Goal: Navigation & Orientation: Find specific page/section

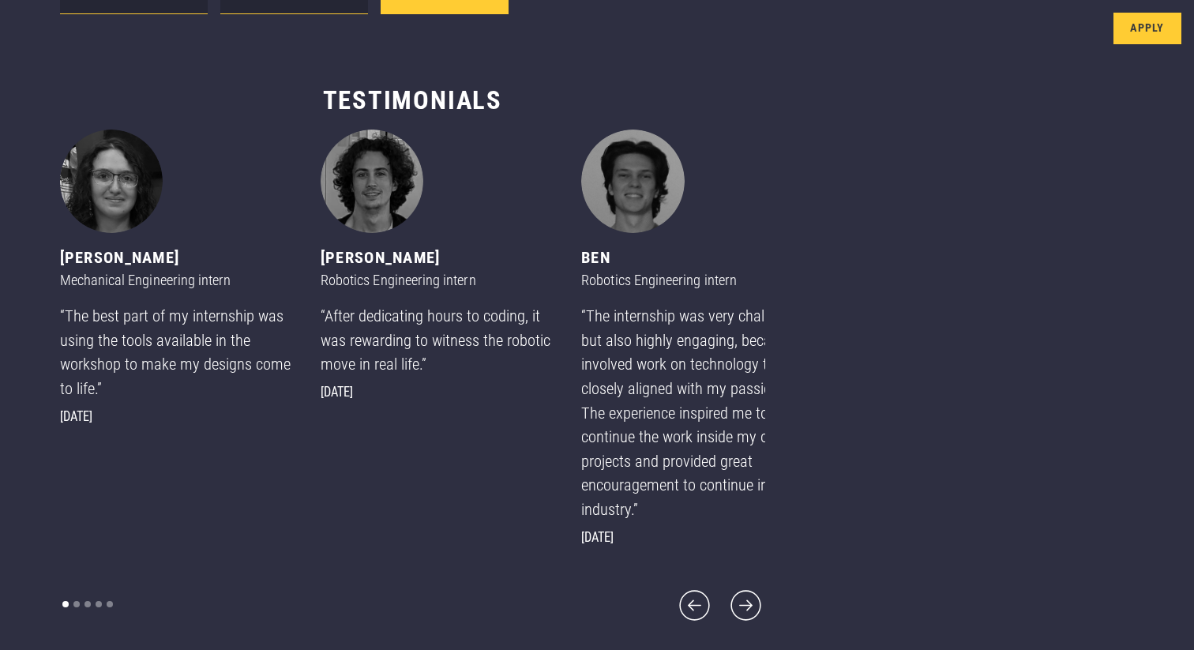
scroll to position [811, 0]
click at [727, 611] on icon "next slide" at bounding box center [746, 605] width 39 height 39
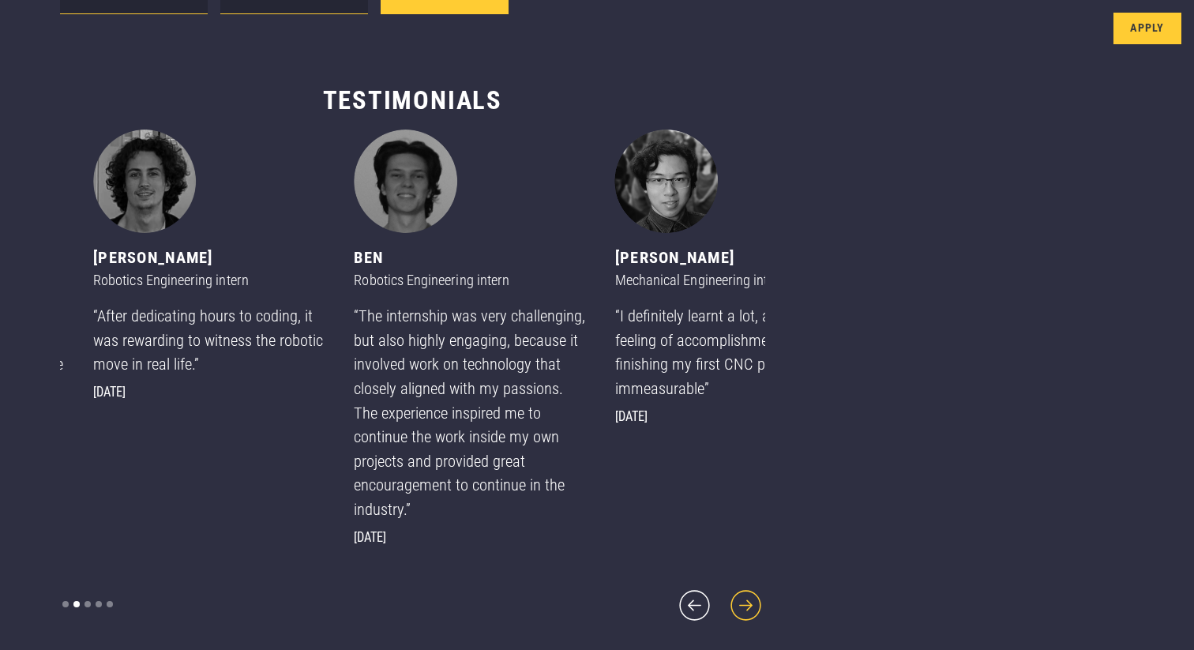
click at [727, 611] on icon "next slide" at bounding box center [746, 605] width 39 height 39
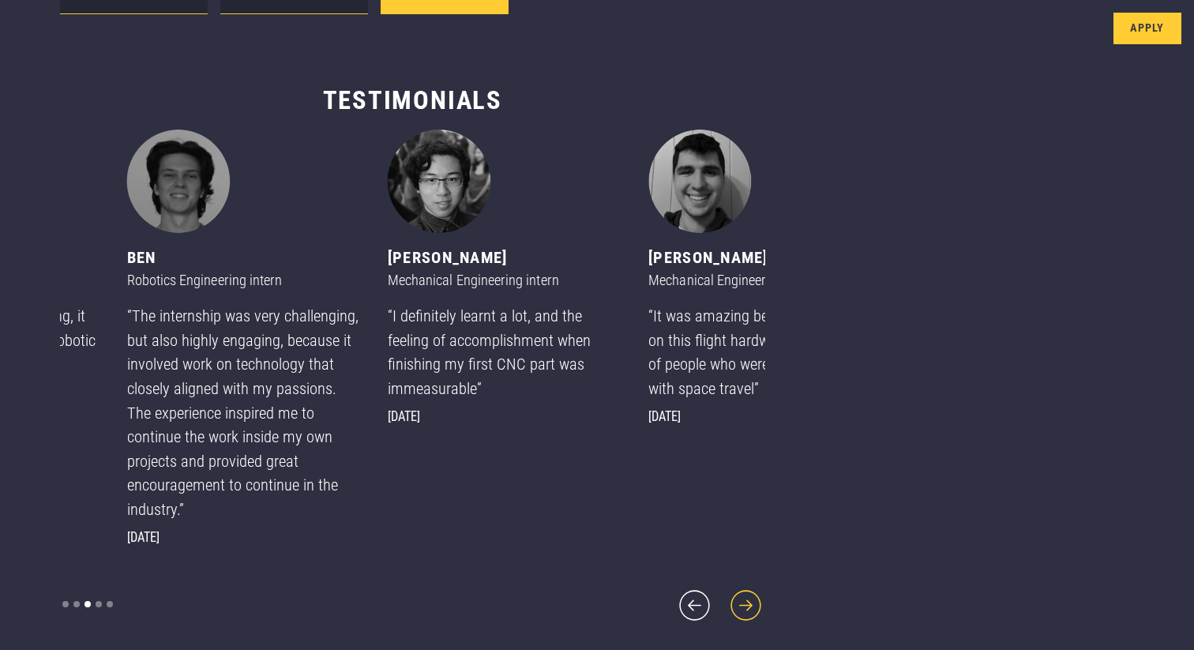
click at [727, 610] on icon "next slide" at bounding box center [746, 605] width 39 height 39
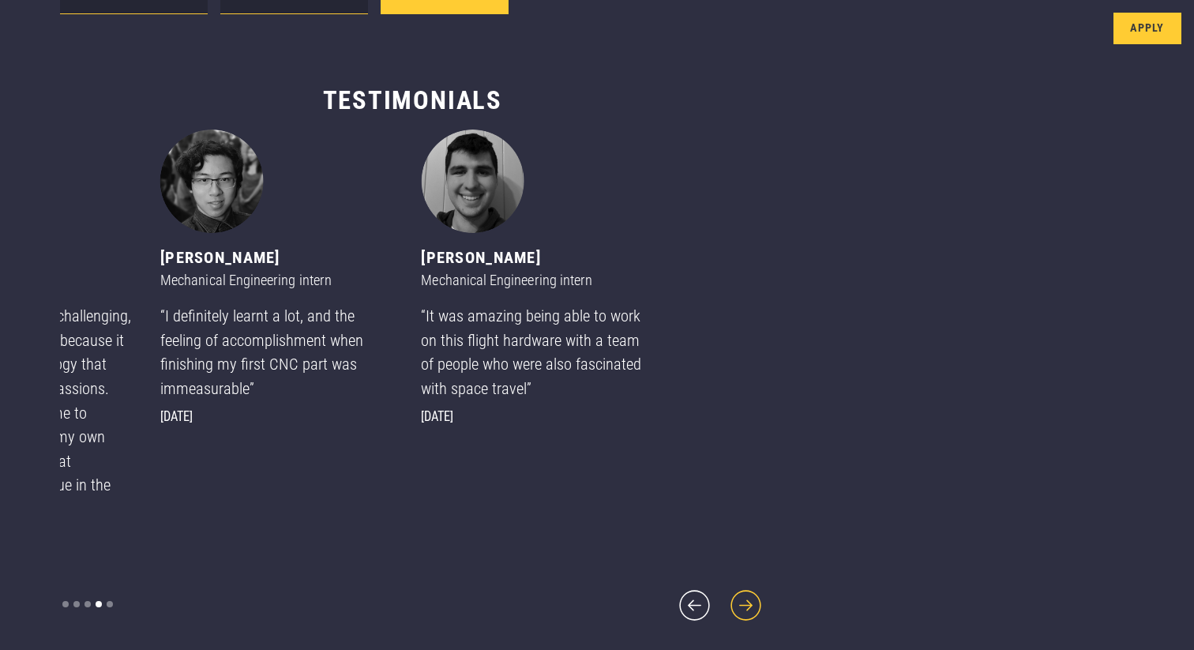
click at [727, 610] on icon "next slide" at bounding box center [746, 605] width 39 height 39
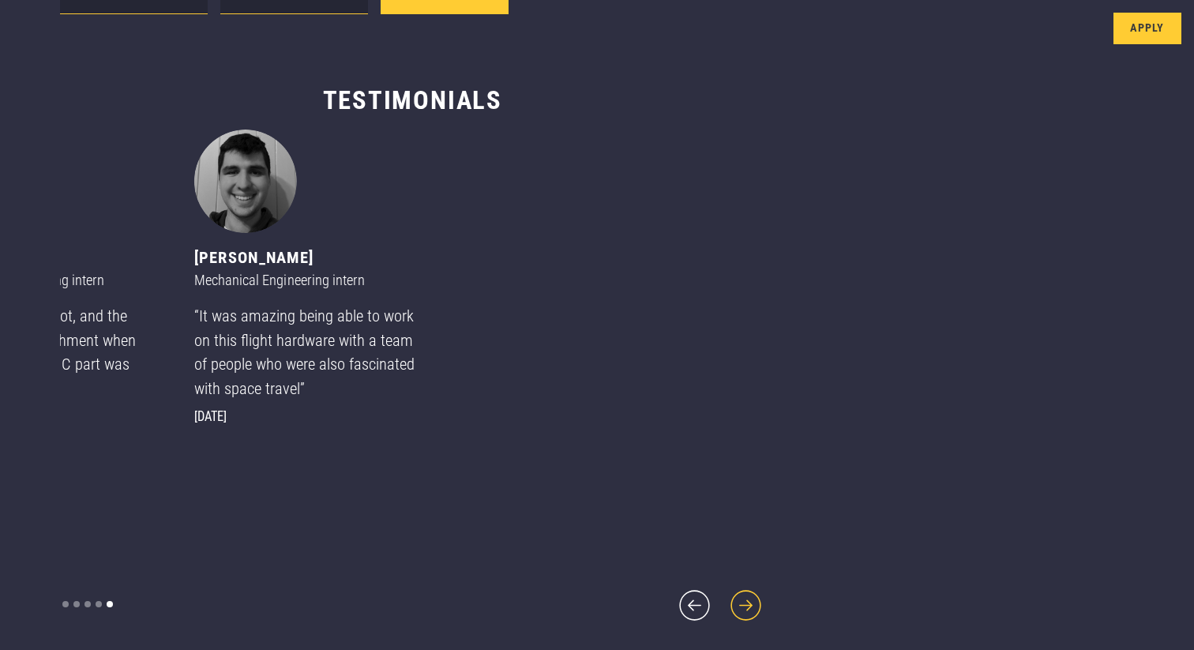
click at [727, 610] on icon "next slide" at bounding box center [746, 605] width 39 height 39
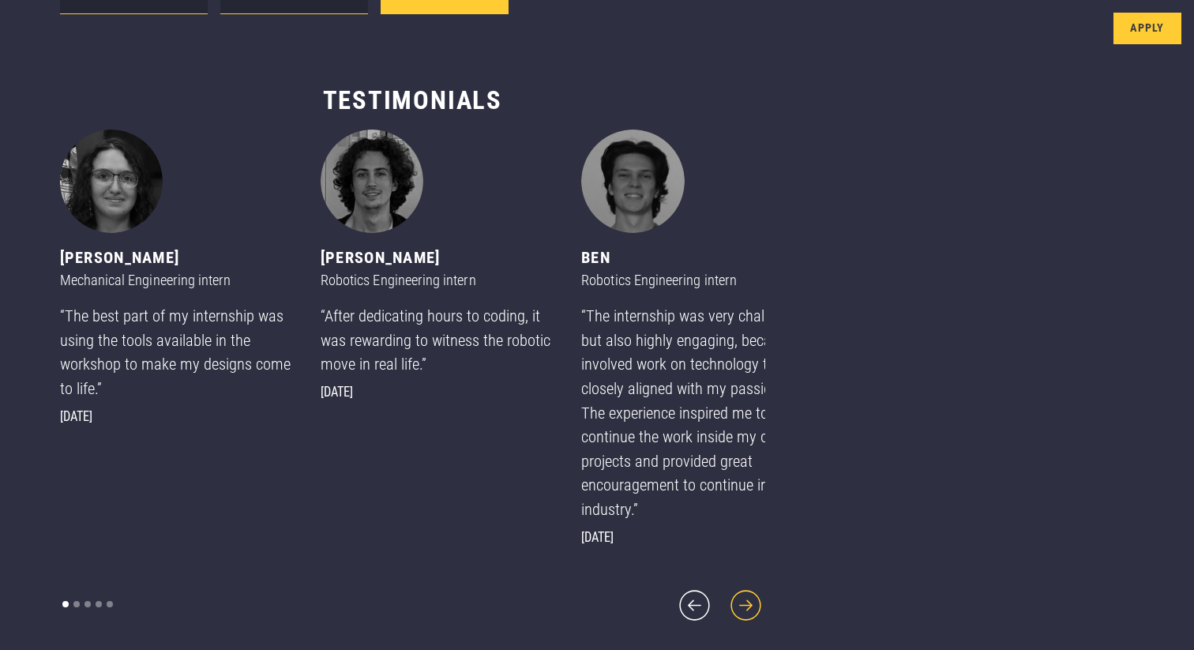
click at [731, 606] on icon "next slide" at bounding box center [746, 605] width 30 height 30
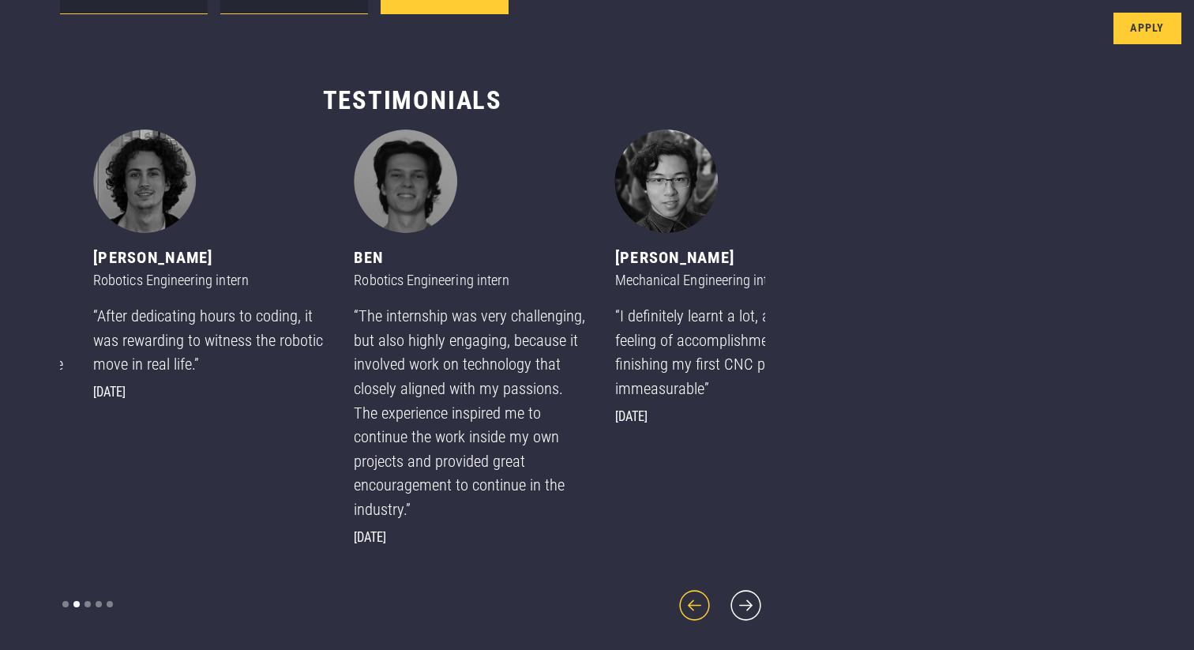
click at [675, 607] on icon "previous slide" at bounding box center [694, 605] width 39 height 39
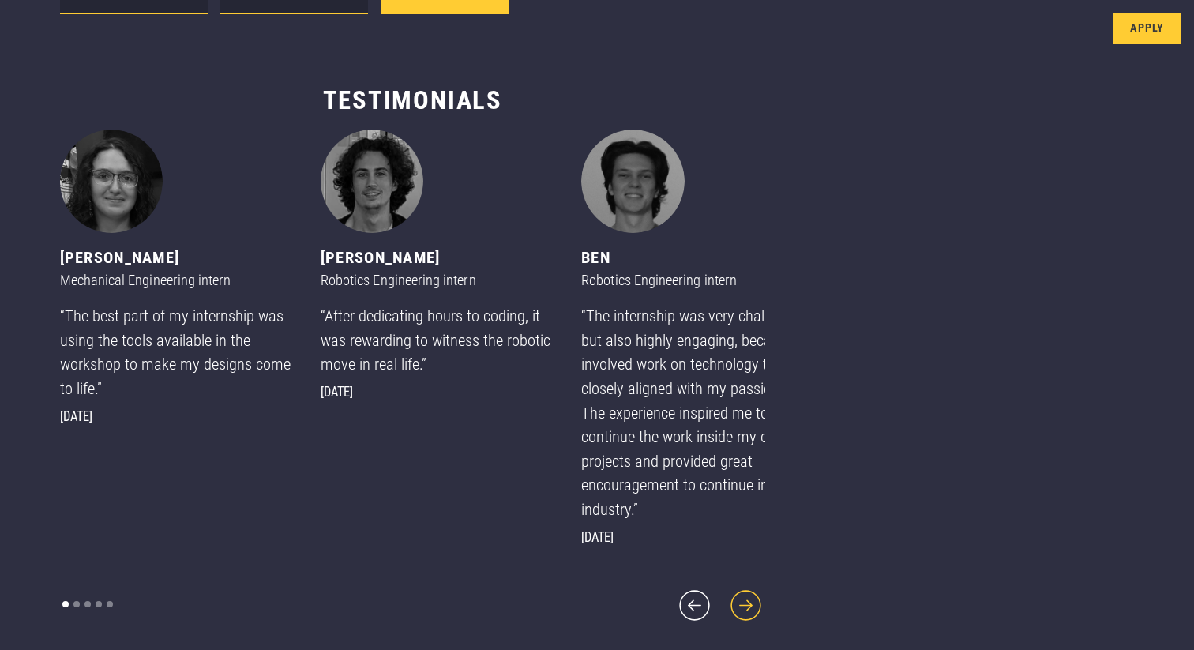
click at [727, 604] on icon "next slide" at bounding box center [746, 605] width 39 height 39
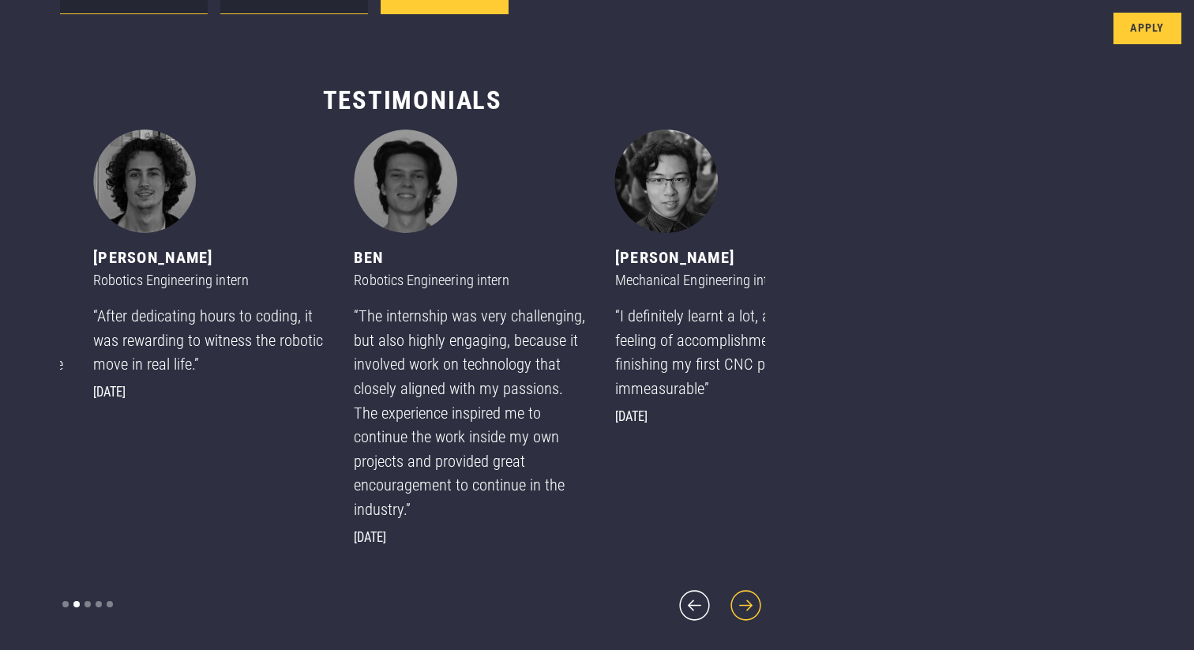
click at [727, 603] on icon "next slide" at bounding box center [746, 605] width 39 height 39
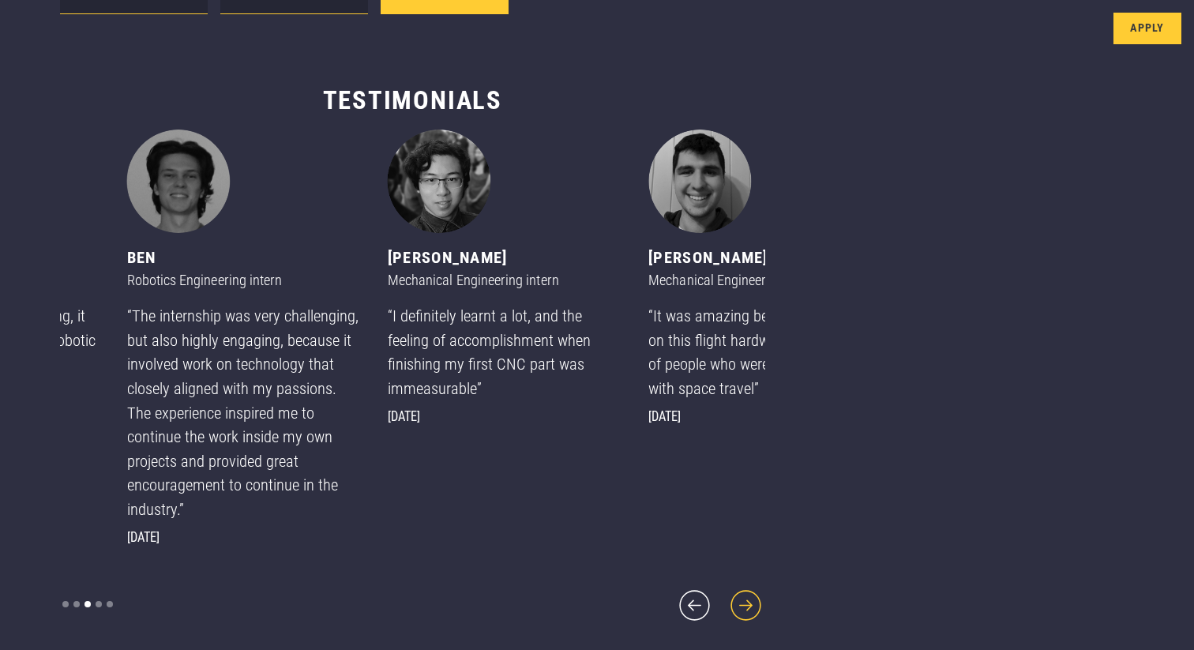
click at [727, 603] on icon "next slide" at bounding box center [746, 605] width 39 height 39
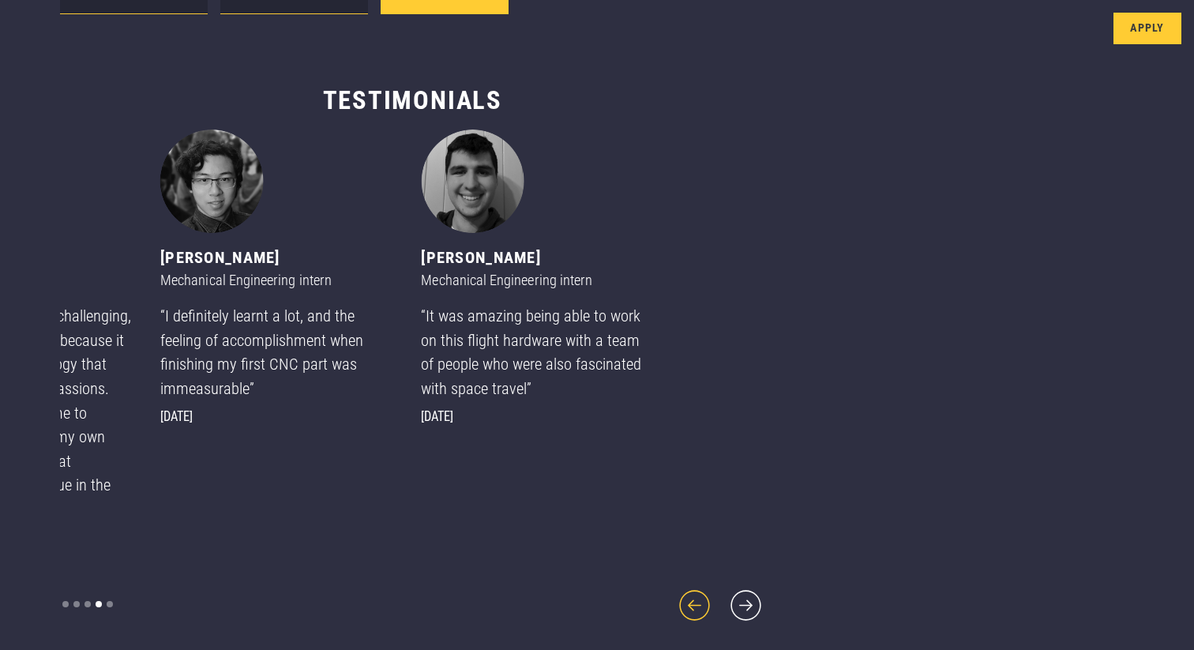
click at [675, 607] on icon "previous slide" at bounding box center [694, 605] width 39 height 39
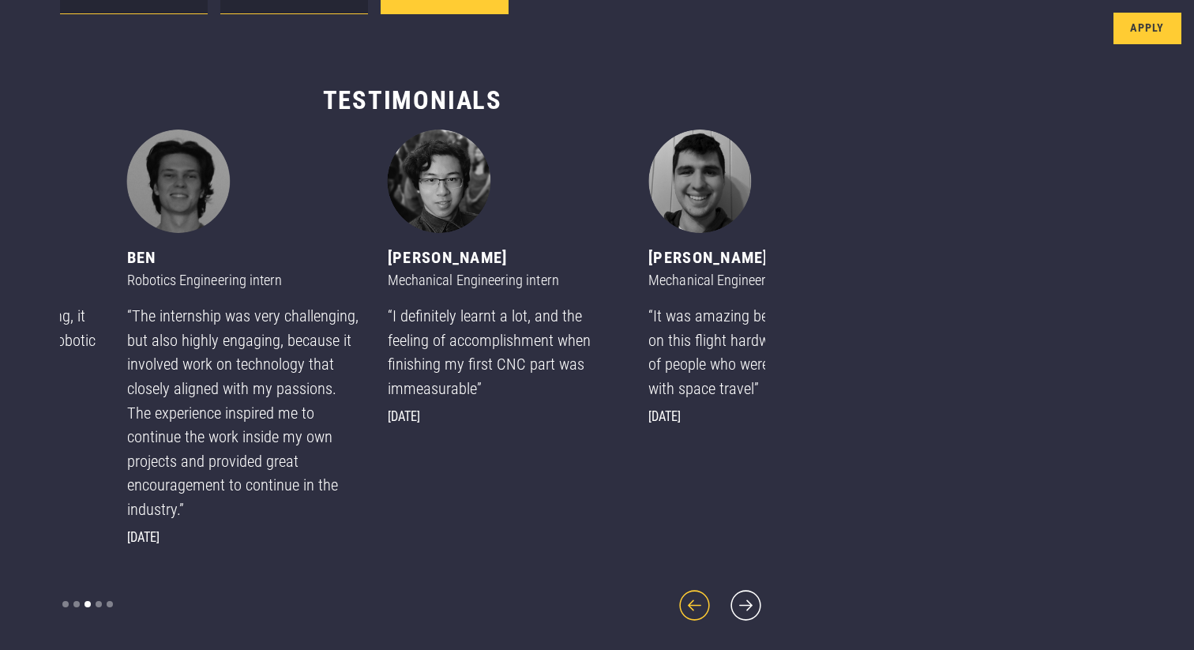
click at [675, 607] on icon "previous slide" at bounding box center [694, 605] width 39 height 39
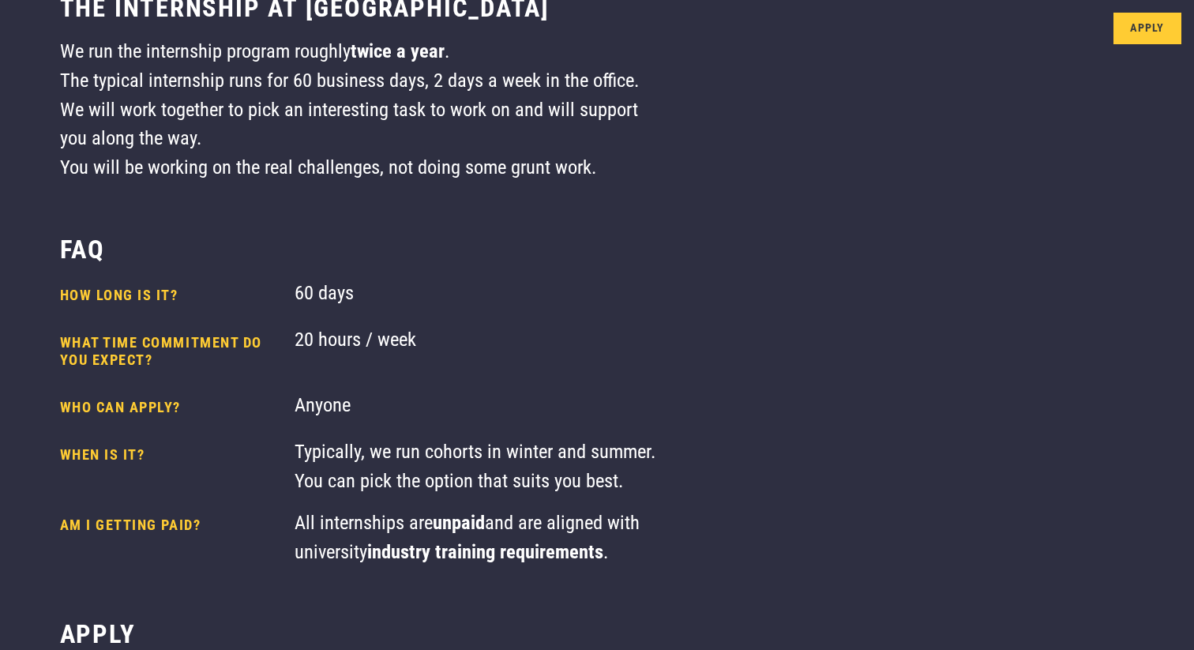
scroll to position [0, 0]
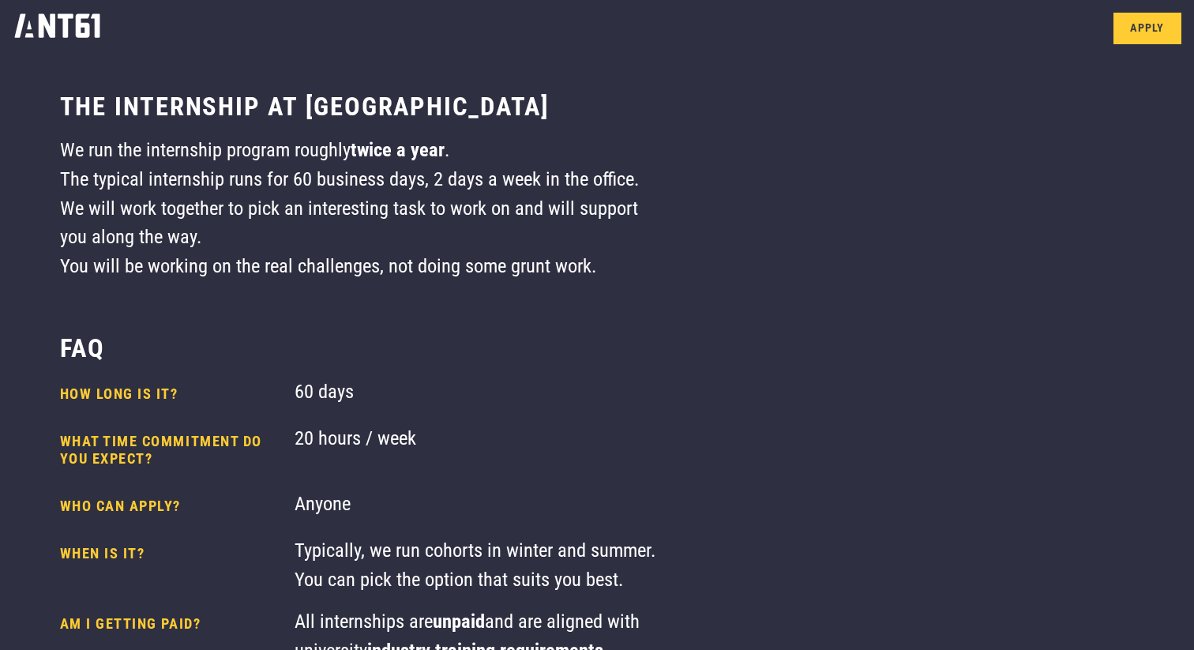
click at [69, 26] on img at bounding box center [57, 26] width 115 height 52
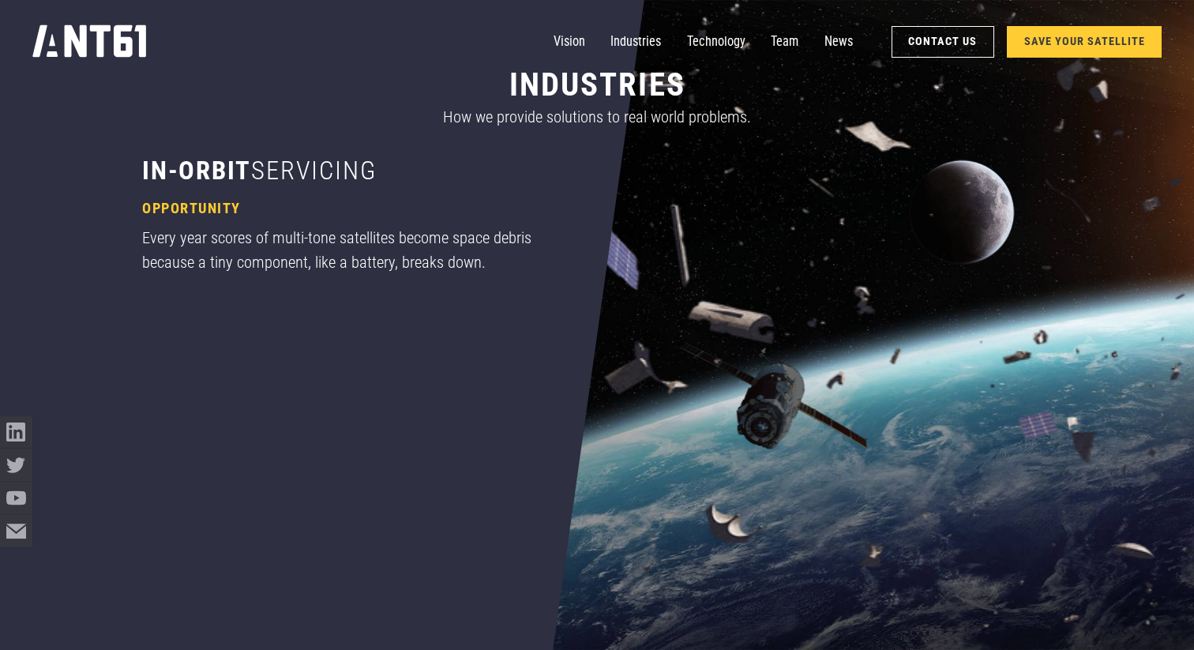
scroll to position [982, 0]
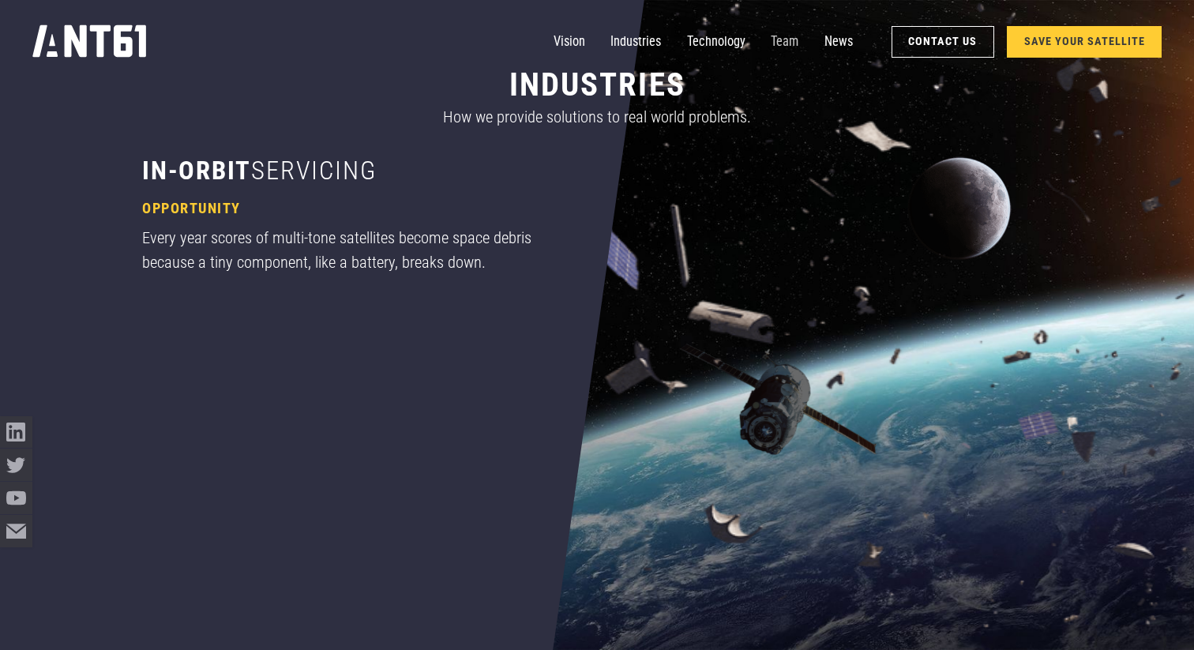
click at [780, 40] on link "Team" at bounding box center [785, 42] width 28 height 32
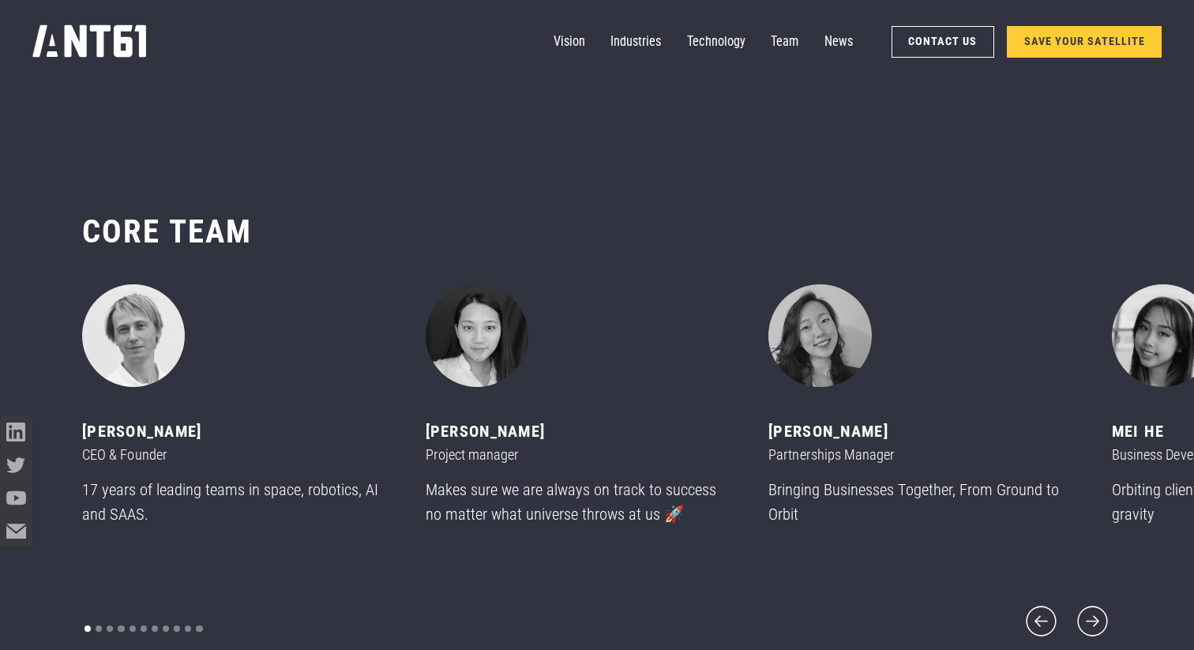
scroll to position [7718, 0]
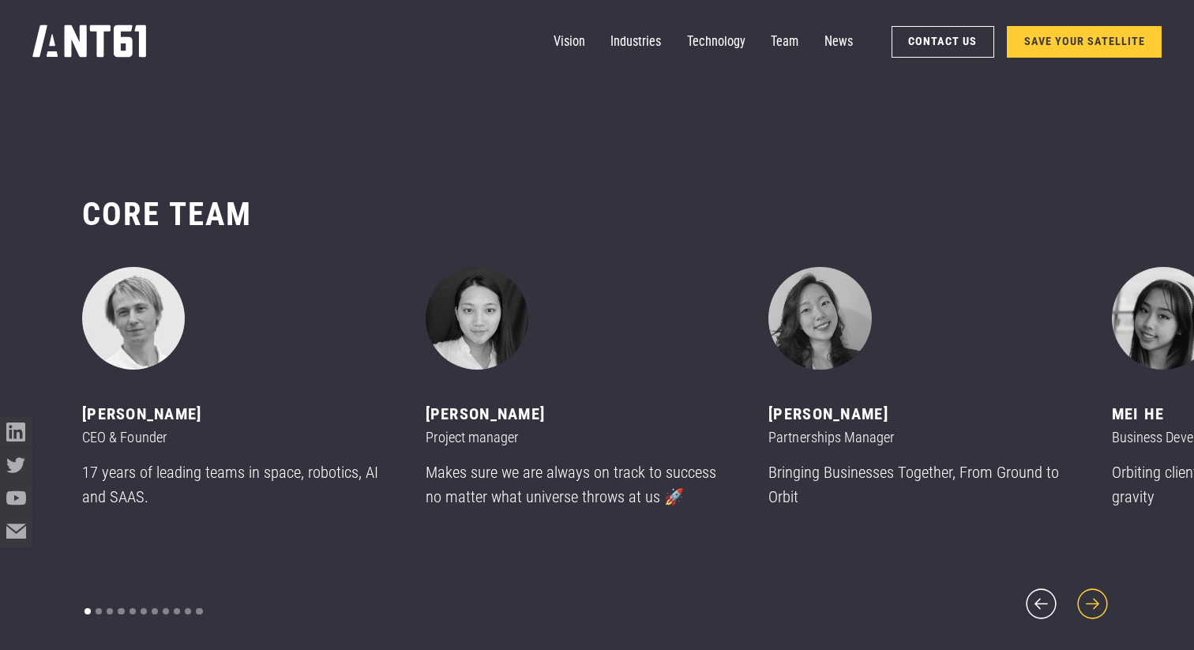
click at [1089, 590] on icon "next slide" at bounding box center [1093, 604] width 39 height 39
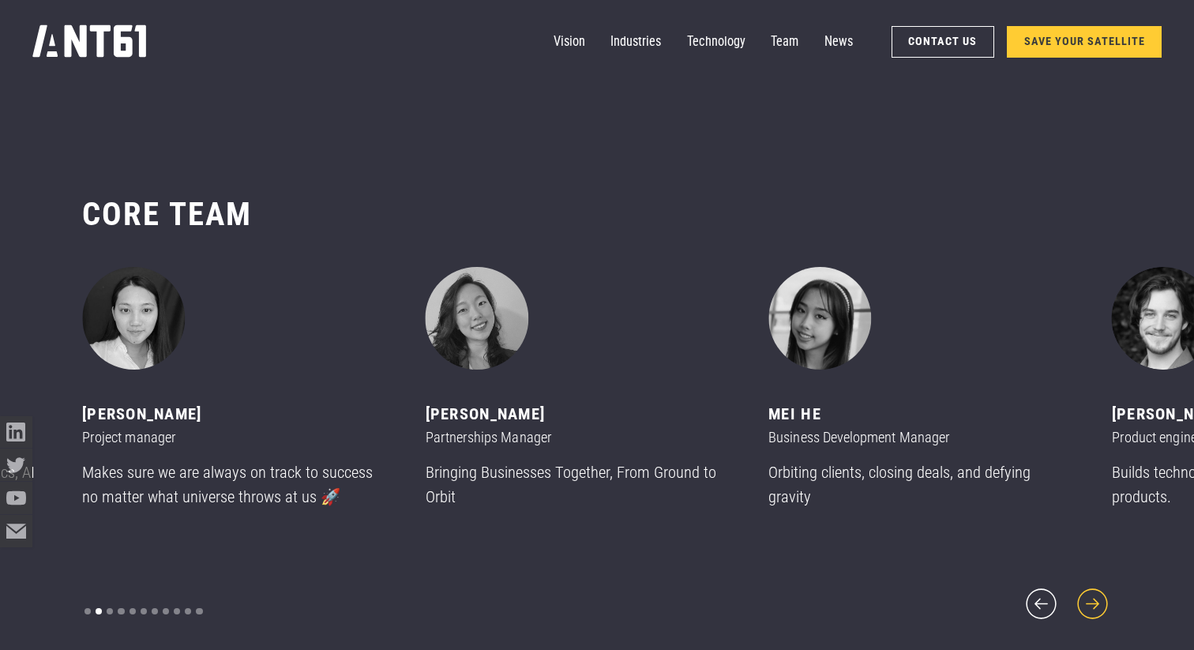
click at [1089, 590] on icon "next slide" at bounding box center [1093, 604] width 39 height 39
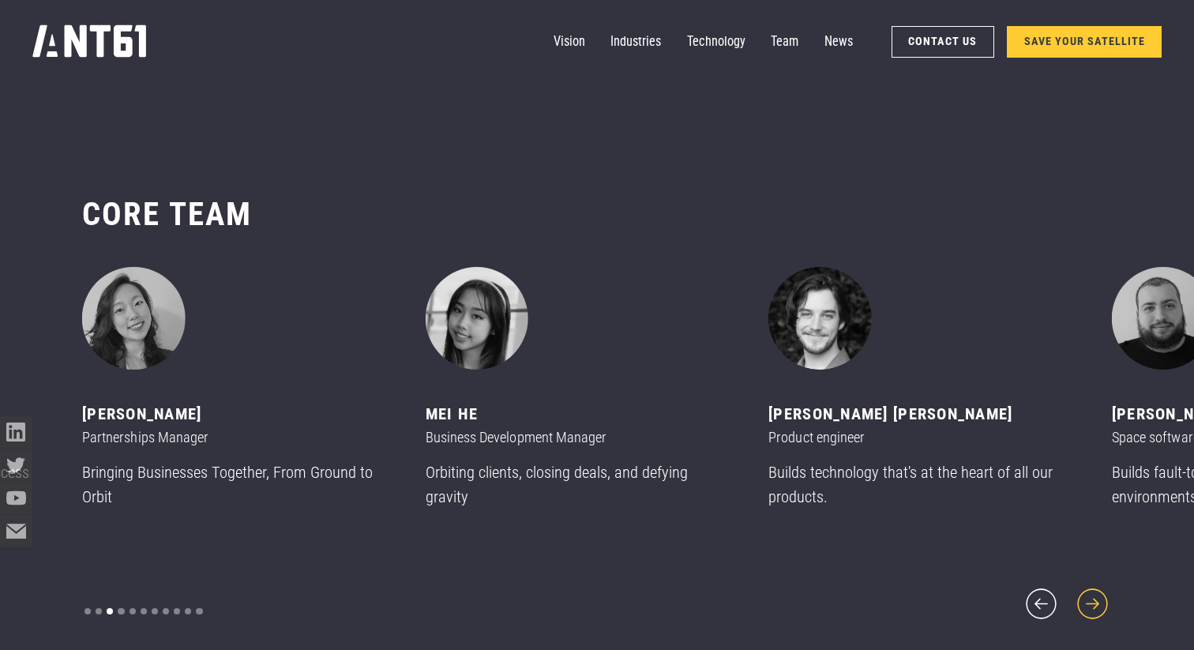
click at [1089, 590] on icon "next slide" at bounding box center [1093, 604] width 39 height 39
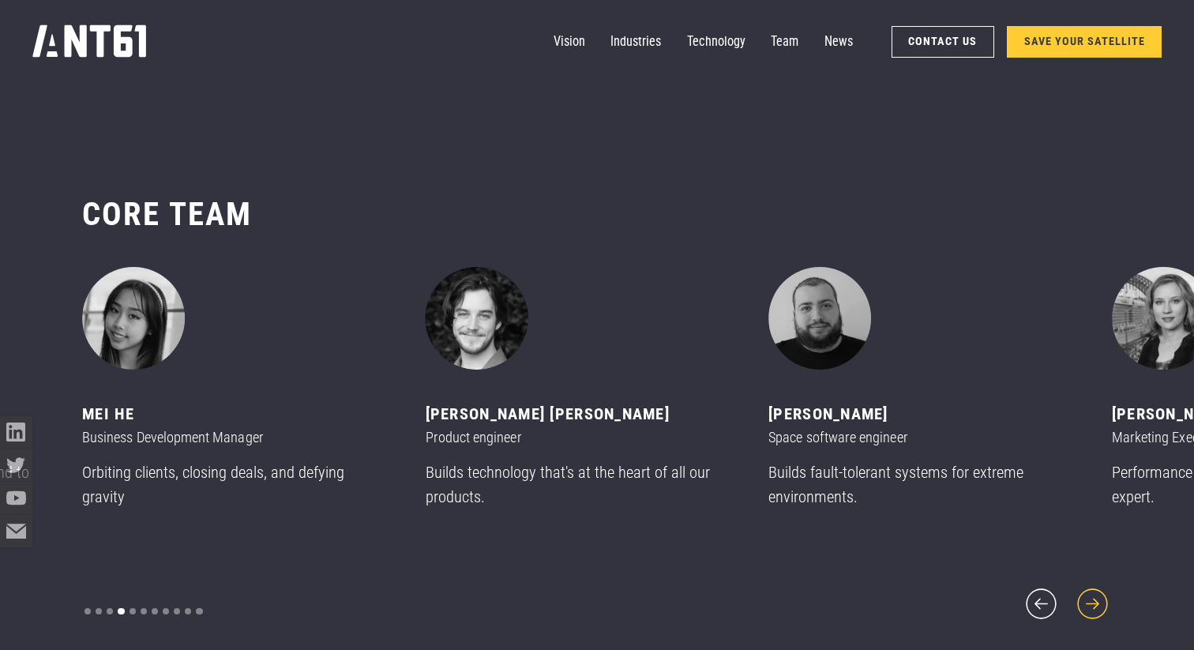
click at [1089, 590] on icon "next slide" at bounding box center [1093, 604] width 39 height 39
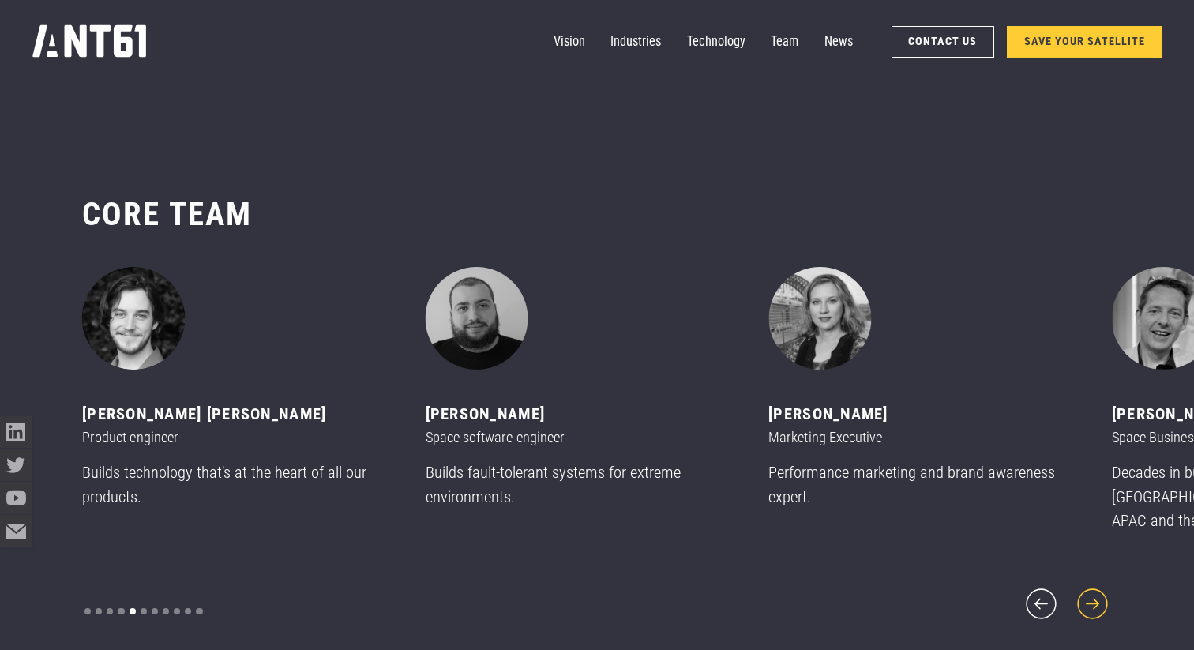
click at [1089, 590] on icon "next slide" at bounding box center [1093, 604] width 39 height 39
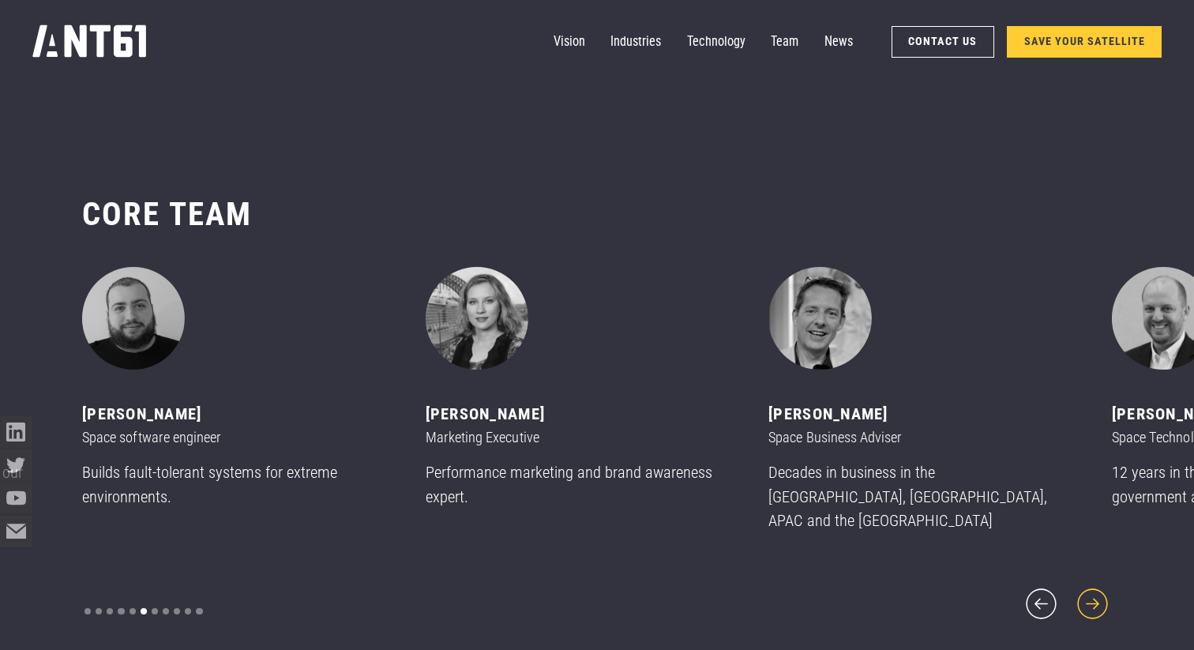
click at [1089, 590] on icon "next slide" at bounding box center [1093, 604] width 39 height 39
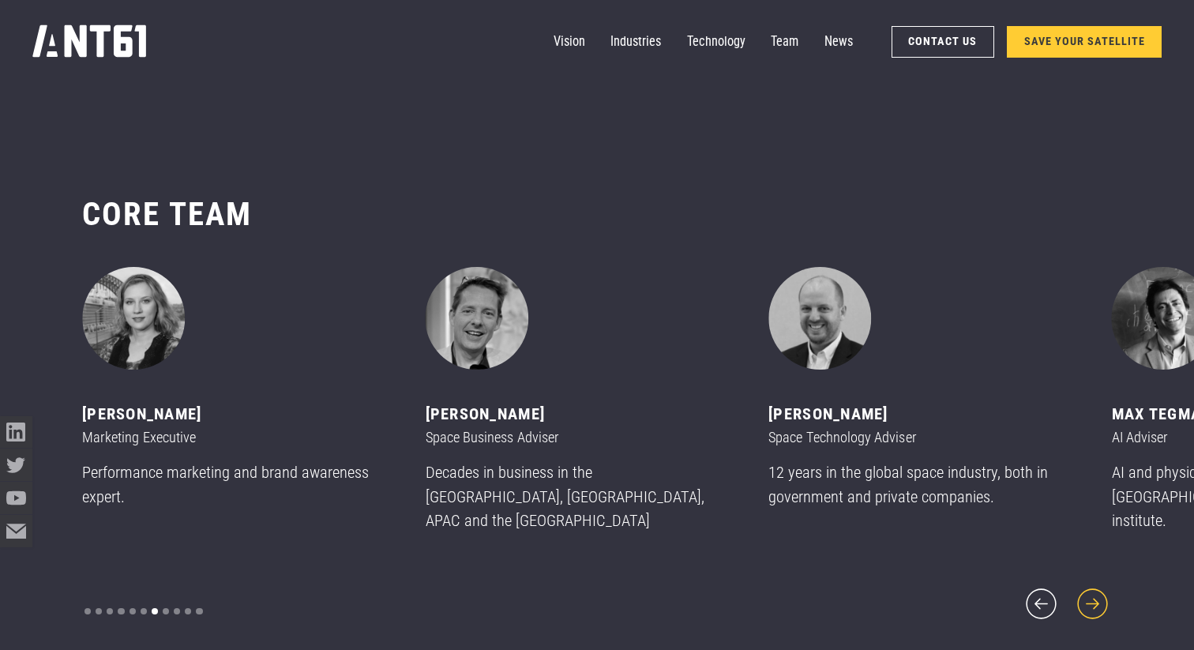
click at [1089, 590] on icon "next slide" at bounding box center [1093, 604] width 39 height 39
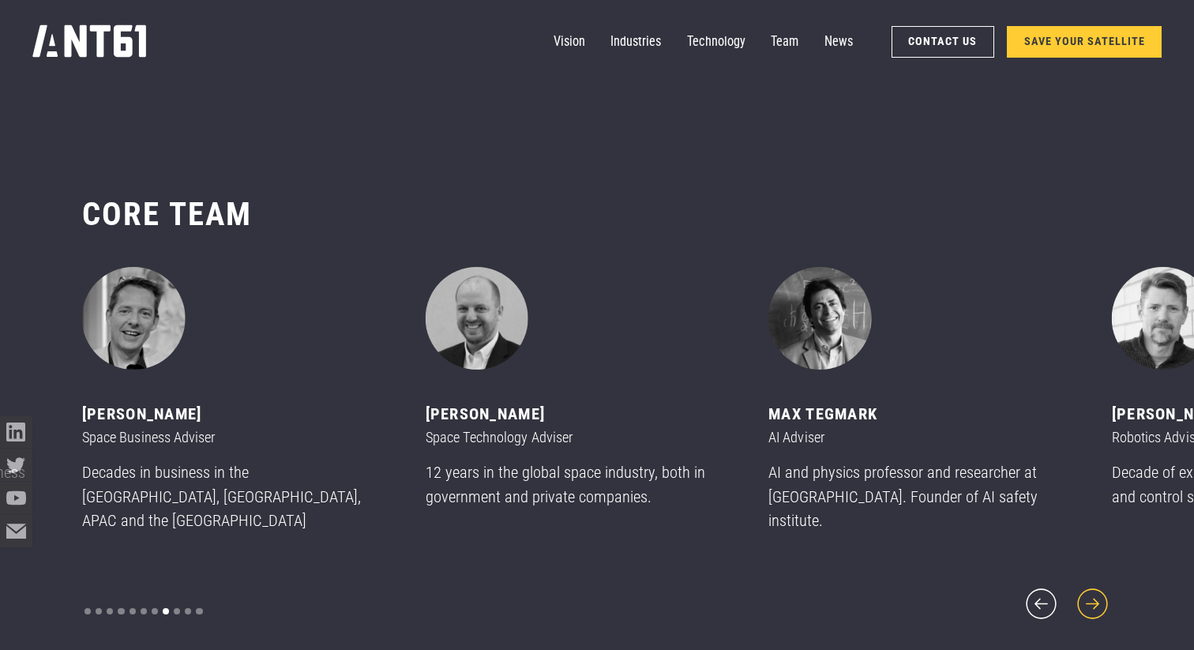
click at [1089, 590] on icon "next slide" at bounding box center [1093, 604] width 39 height 39
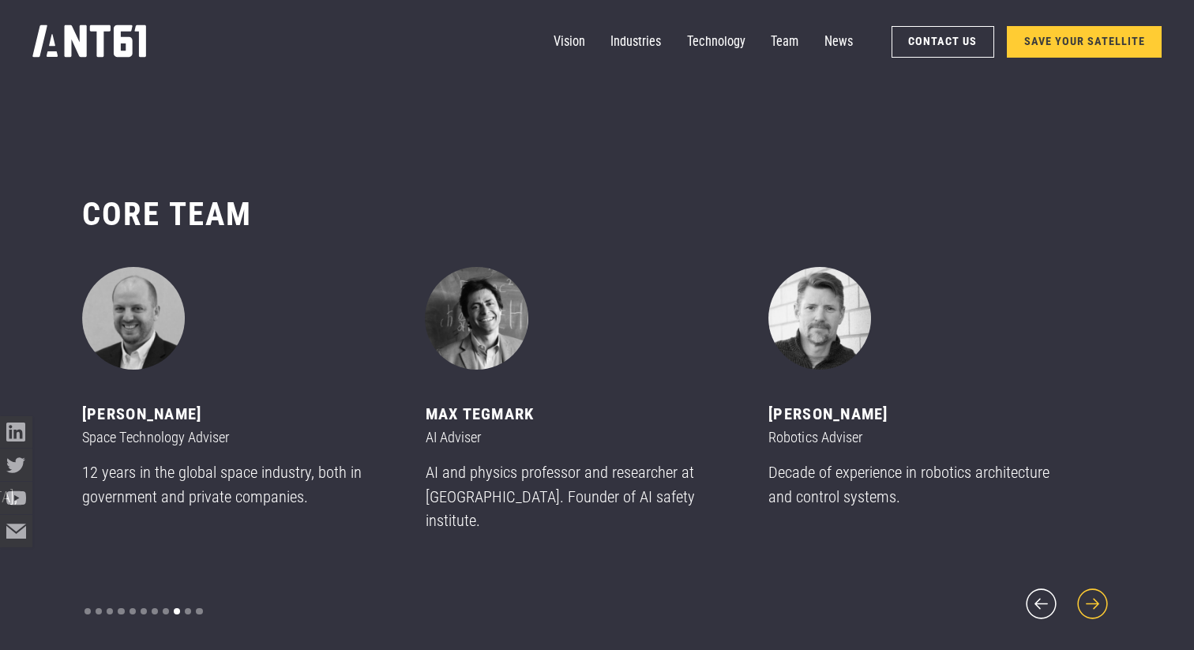
click at [1089, 590] on icon "next slide" at bounding box center [1093, 604] width 39 height 39
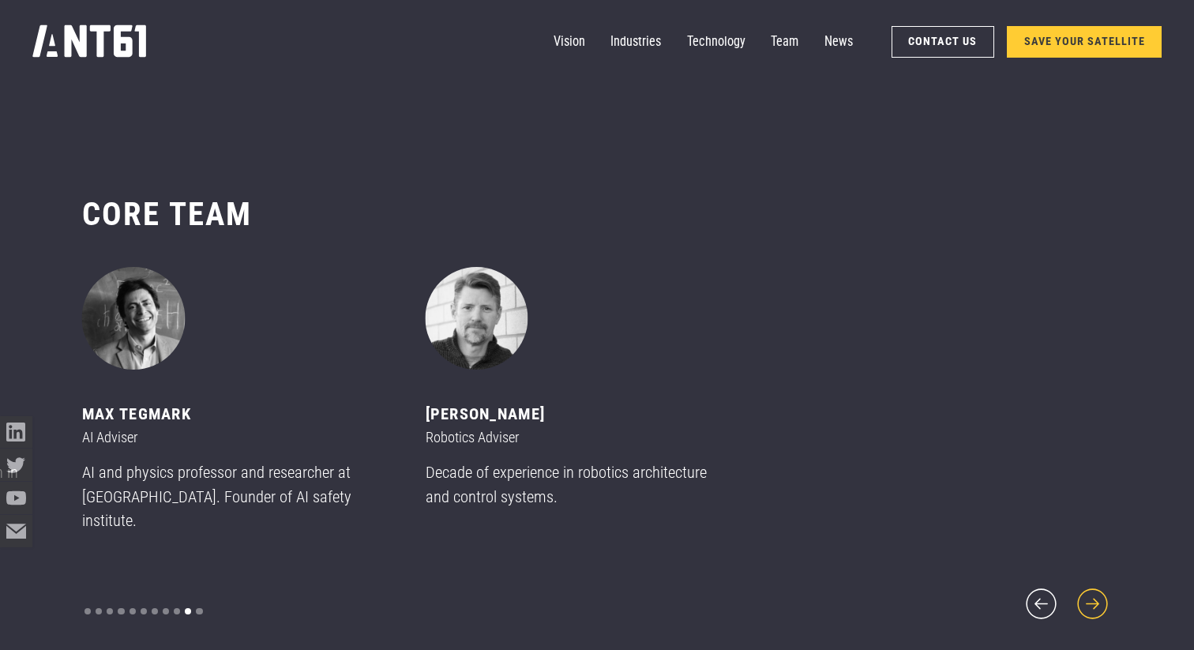
click at [1089, 590] on icon "next slide" at bounding box center [1093, 604] width 39 height 39
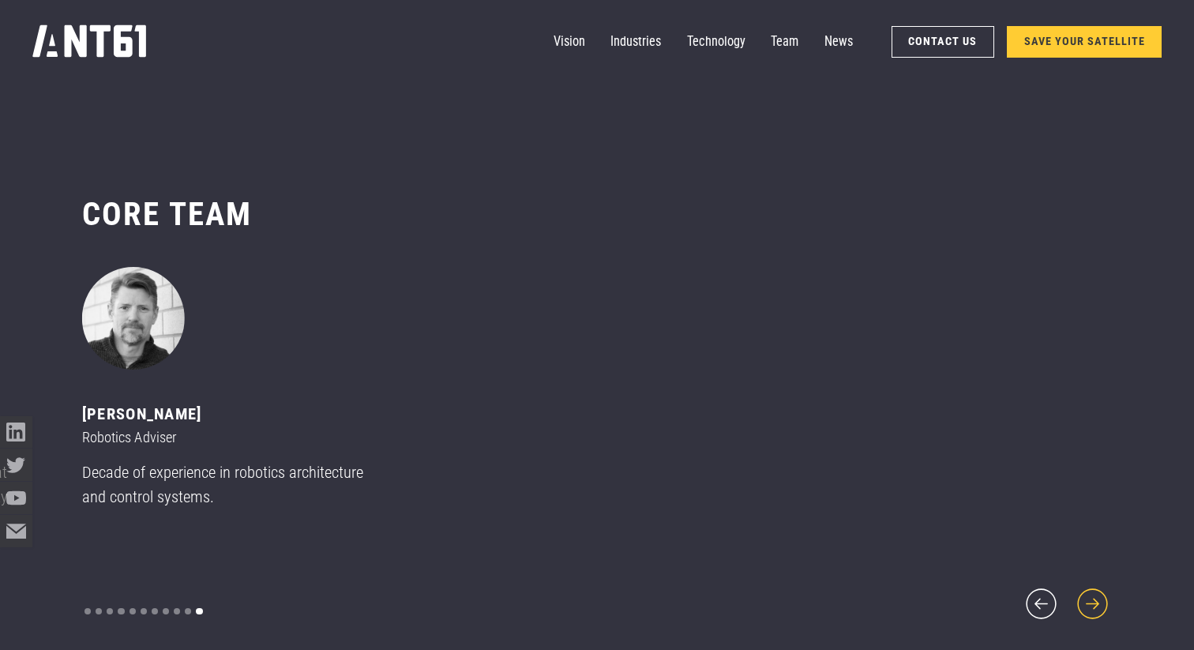
click at [1089, 590] on icon "next slide" at bounding box center [1093, 604] width 39 height 39
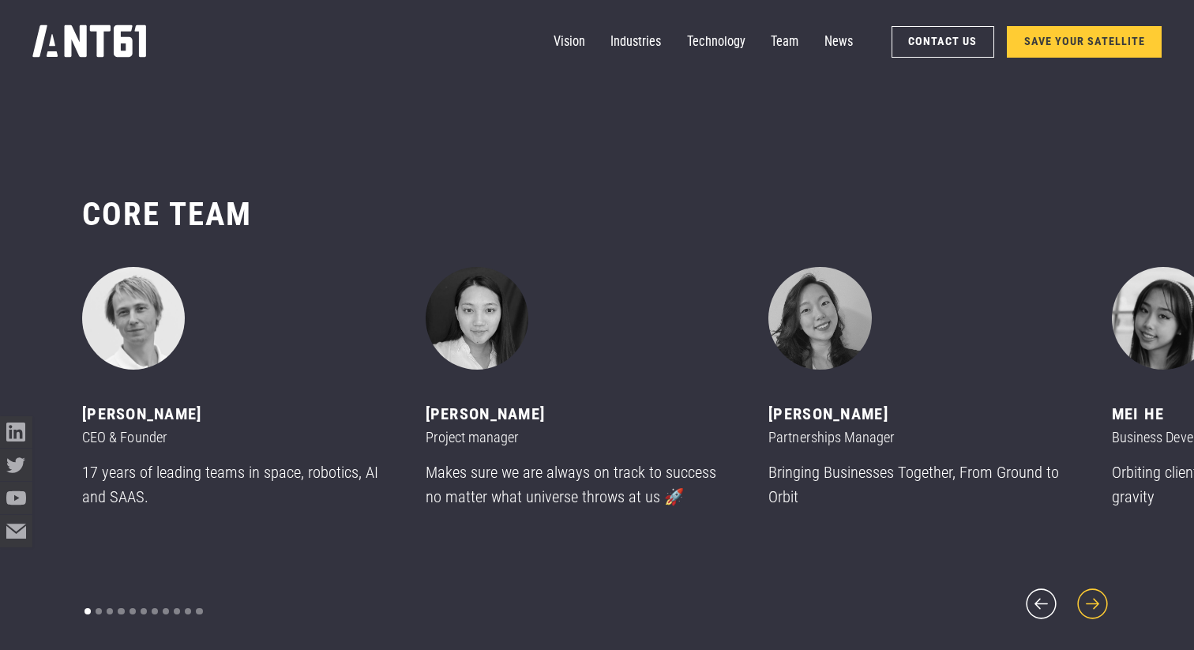
click at [1089, 590] on icon "next slide" at bounding box center [1093, 604] width 39 height 39
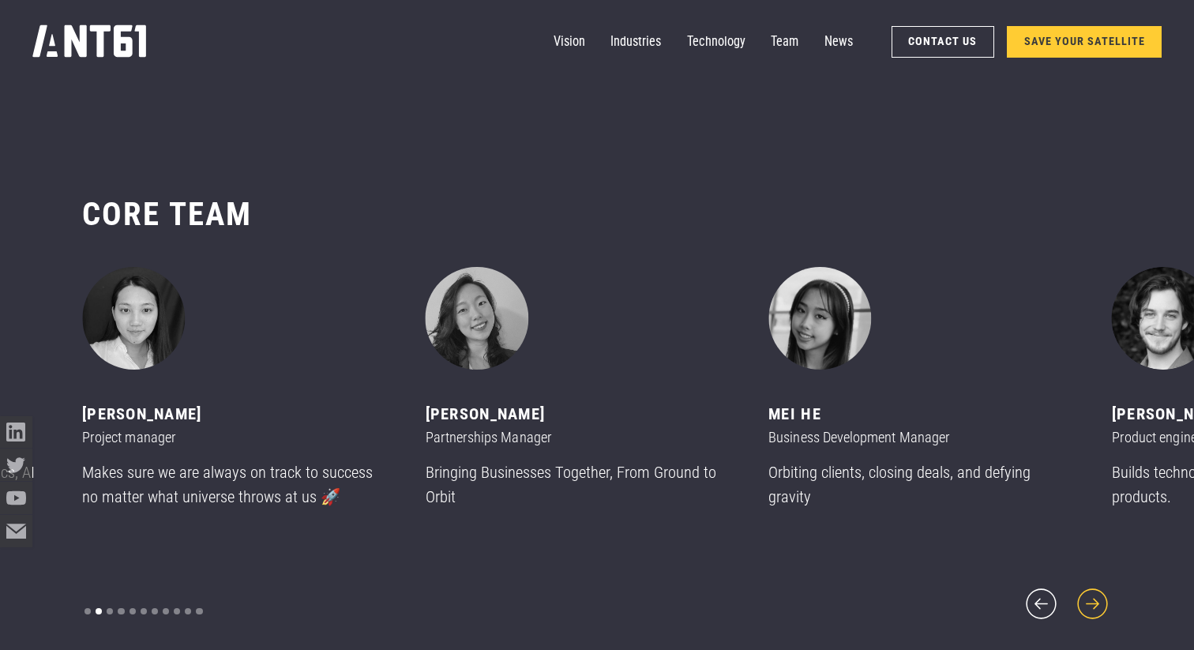
click at [1089, 590] on icon "next slide" at bounding box center [1093, 604] width 39 height 39
